Goal: Find specific page/section: Find specific page/section

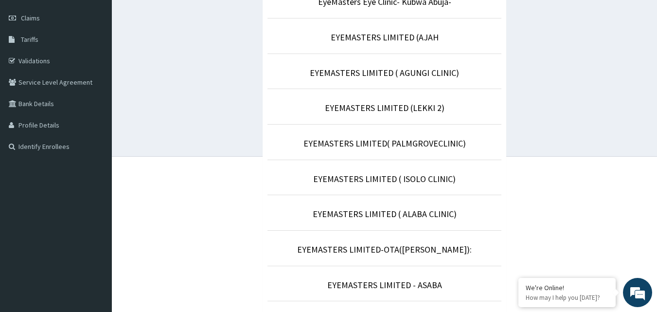
scroll to position [161, 0]
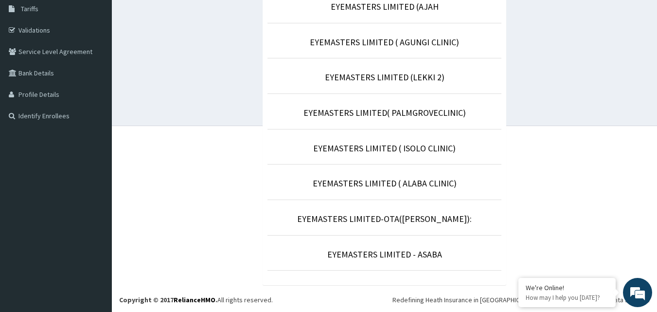
click at [387, 260] on p "EYEMASTERS LIMITED - ASABA" at bounding box center [385, 254] width 234 height 13
click at [383, 254] on link "EYEMASTERS LIMITED - ASABA" at bounding box center [384, 254] width 115 height 11
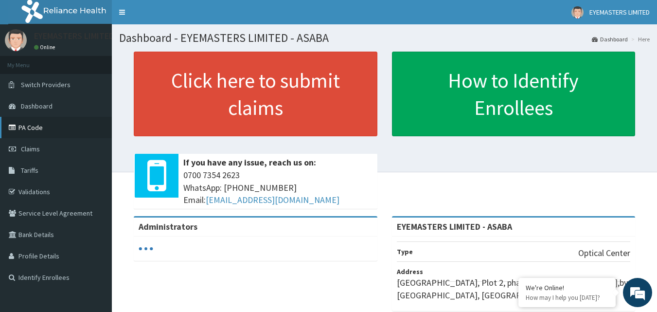
click at [38, 128] on link "PA Code" at bounding box center [56, 127] width 112 height 21
